Goal: Information Seeking & Learning: Understand process/instructions

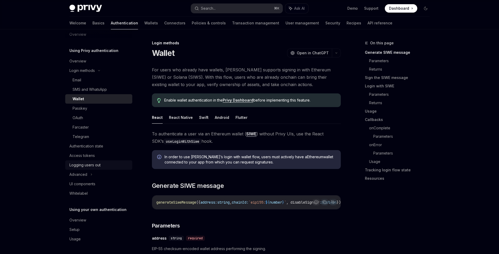
scroll to position [8, 0]
click at [91, 148] on div "Authentication state" at bounding box center [86, 146] width 34 height 6
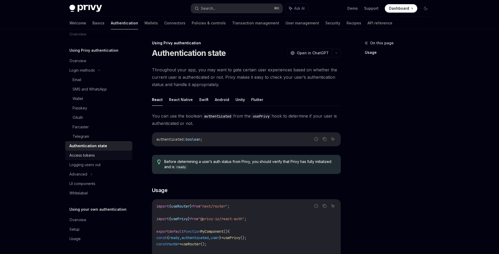
click at [92, 157] on div "Access tokens" at bounding box center [81, 155] width 25 height 6
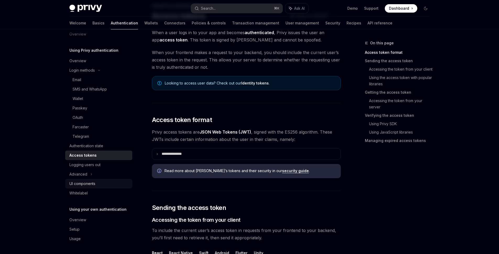
scroll to position [74, 0]
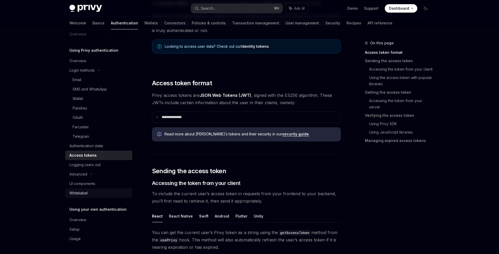
click at [94, 188] on link "Whitelabel" at bounding box center [98, 192] width 67 height 9
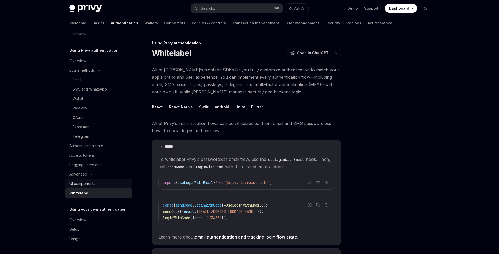
click at [100, 182] on div "UI components" at bounding box center [99, 183] width 60 height 6
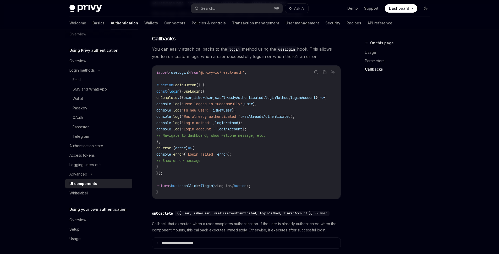
scroll to position [745, 0]
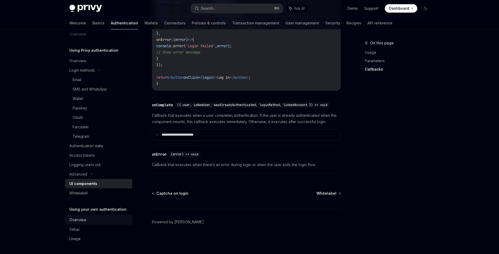
click at [90, 220] on div "Overview" at bounding box center [99, 219] width 60 height 6
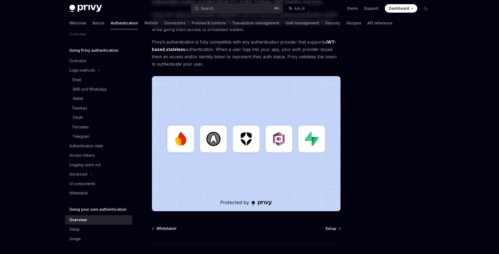
scroll to position [119, 0]
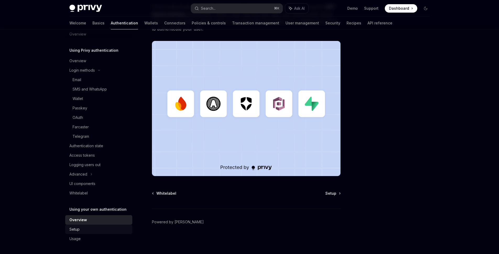
click at [79, 229] on div "Setup" at bounding box center [99, 229] width 60 height 6
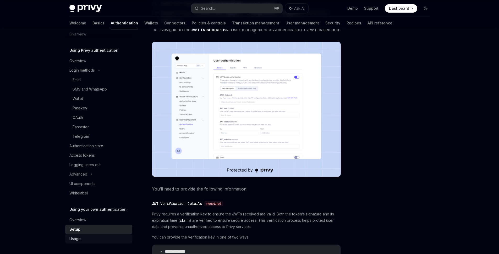
scroll to position [102, 0]
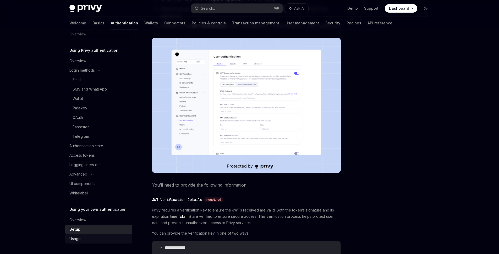
click at [96, 239] on div "Usage" at bounding box center [99, 238] width 60 height 6
type textarea "*"
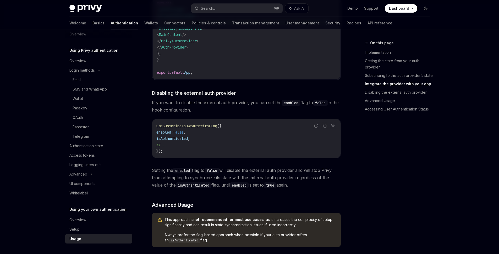
scroll to position [496, 0]
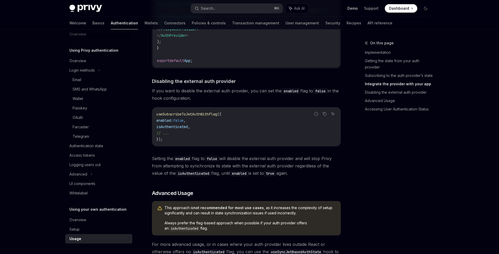
click at [355, 9] on link "Demo" at bounding box center [352, 8] width 10 height 5
click at [446, 119] on div "Privy Docs home page Search... ⌘ K Ask AI Demo Support Dashboard Dashboard Sear…" at bounding box center [249, 170] width 499 height 1333
click at [418, 158] on div "On this page Implementation Getting the state from your auth provider Subscribi…" at bounding box center [394, 147] width 80 height 214
click at [405, 164] on div "On this page Implementation Getting the state from your auth provider Subscribi…" at bounding box center [394, 147] width 80 height 214
